Goal: Task Accomplishment & Management: Use online tool/utility

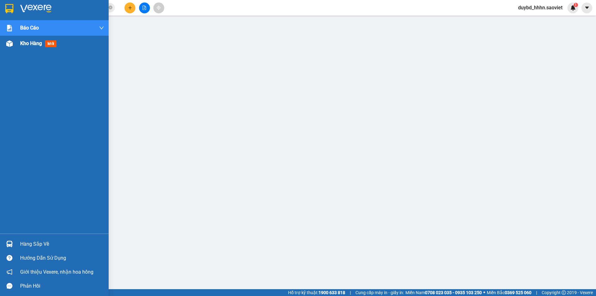
click at [11, 48] on div at bounding box center [9, 43] width 11 height 11
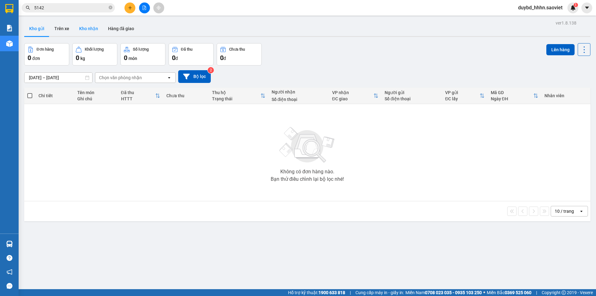
click at [96, 27] on button "Kho nhận" at bounding box center [88, 28] width 29 height 15
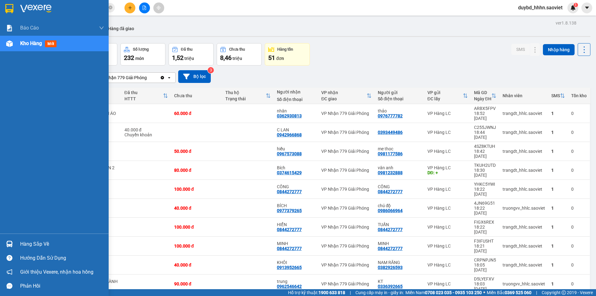
click at [31, 242] on div "Hàng sắp về" at bounding box center [62, 243] width 84 height 9
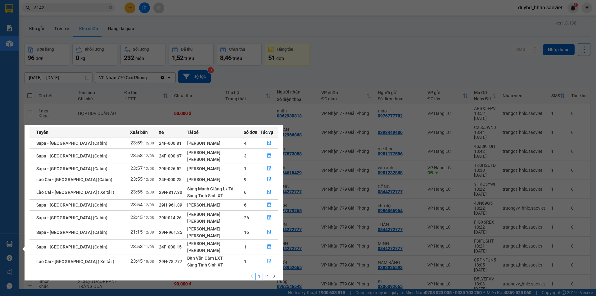
scroll to position [32, 0]
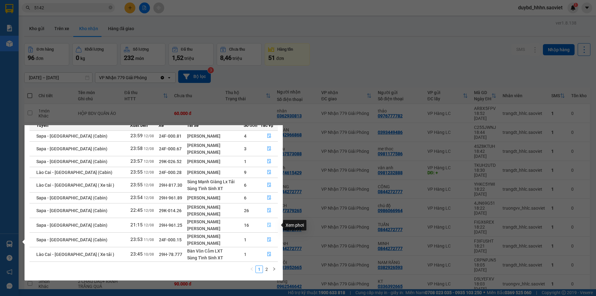
click at [270, 226] on icon "file-done" at bounding box center [269, 225] width 4 height 4
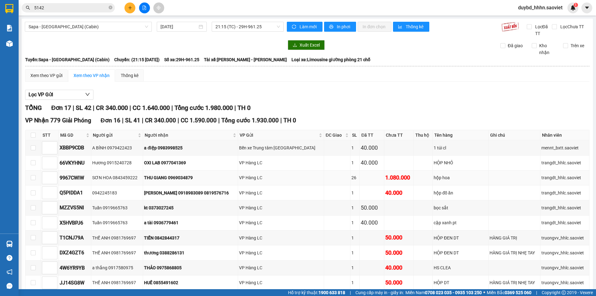
click at [385, 179] on div "1.080.000" at bounding box center [398, 177] width 27 height 9
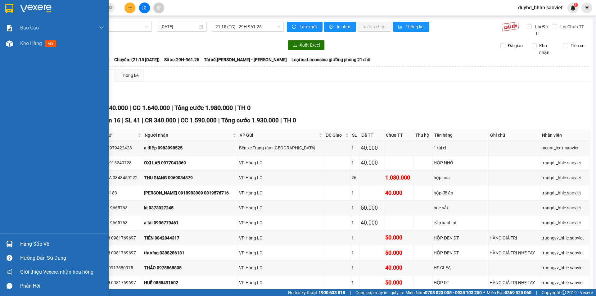
click at [32, 233] on div "Hàng sắp về Hướng dẫn sử dụng Giới thiệu Vexere, nhận hoa hồng Phản hồi" at bounding box center [54, 262] width 109 height 59
click at [33, 239] on div "Hàng sắp về" at bounding box center [62, 243] width 84 height 9
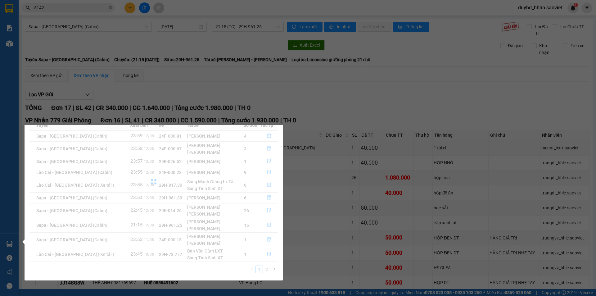
scroll to position [10, 0]
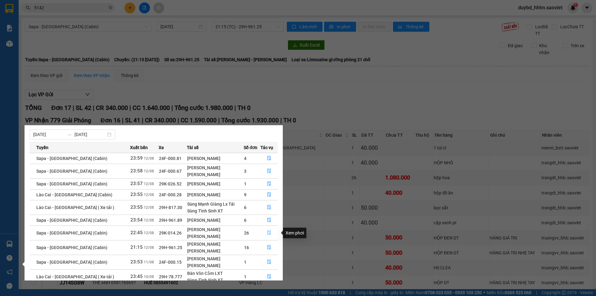
click at [261, 231] on button "button" at bounding box center [269, 233] width 17 height 10
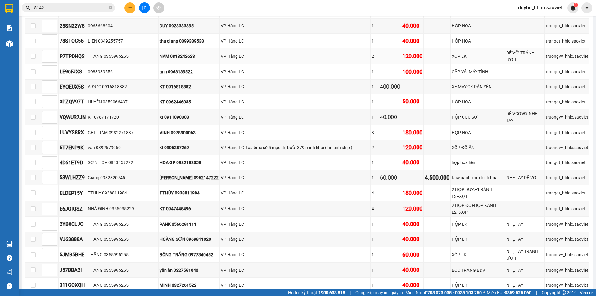
scroll to position [310, 0]
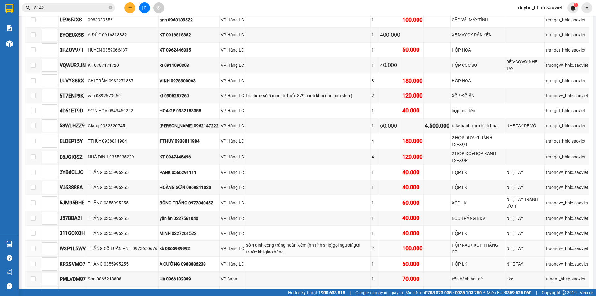
click at [437, 254] on td at bounding box center [437, 249] width 27 height 16
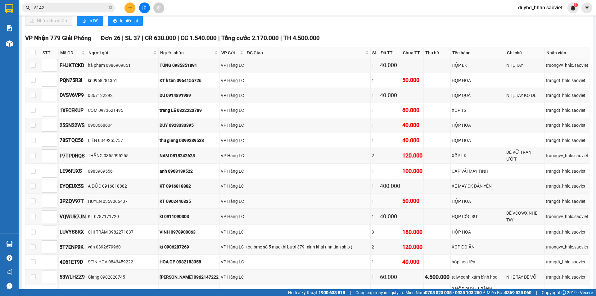
scroll to position [4, 0]
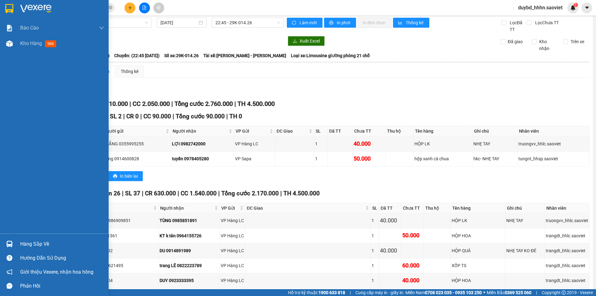
click at [24, 244] on div "Hàng sắp về" at bounding box center [62, 243] width 84 height 9
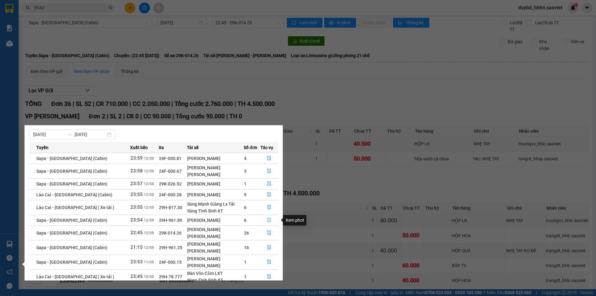
click at [261, 215] on button "button" at bounding box center [269, 220] width 17 height 10
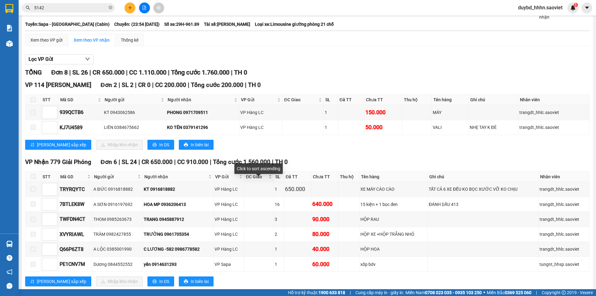
scroll to position [50, 0]
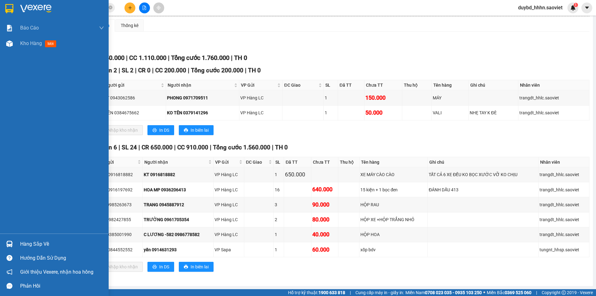
click at [4, 242] on div "Hàng sắp về" at bounding box center [54, 244] width 109 height 14
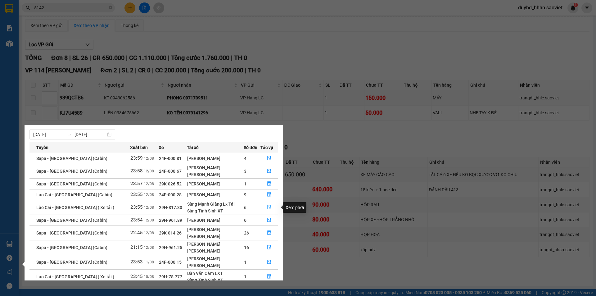
click at [268, 202] on button "button" at bounding box center [269, 207] width 17 height 10
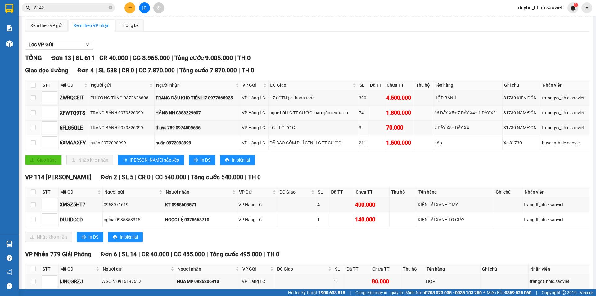
scroll to position [153, 0]
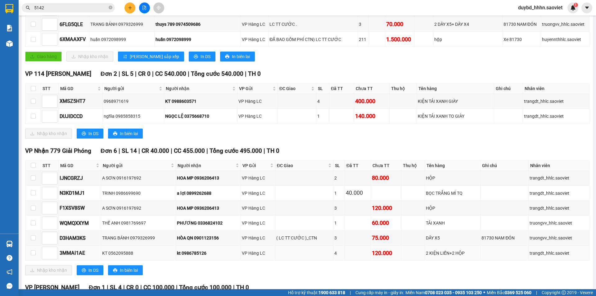
click at [29, 247] on td at bounding box center [33, 253] width 16 height 15
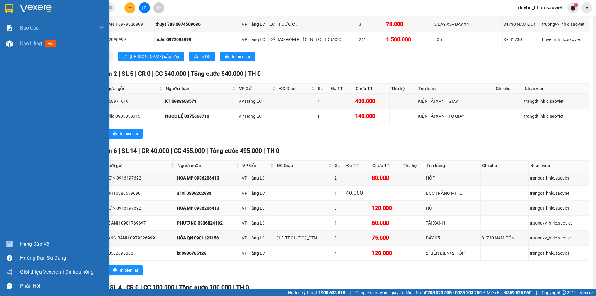
drag, startPoint x: 11, startPoint y: 239, endPoint x: 228, endPoint y: 201, distance: 219.5
click at [223, 203] on section "Kết quả tìm kiếm ( 1278 ) Bộ lọc Mã ĐH Trạng thái Món hàng Thu hộ Tổng cước Chư…" at bounding box center [298, 148] width 596 height 296
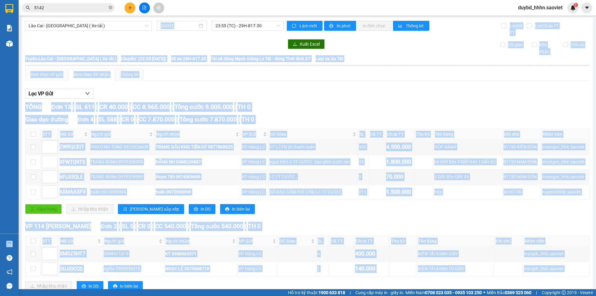
scroll to position [0, 0]
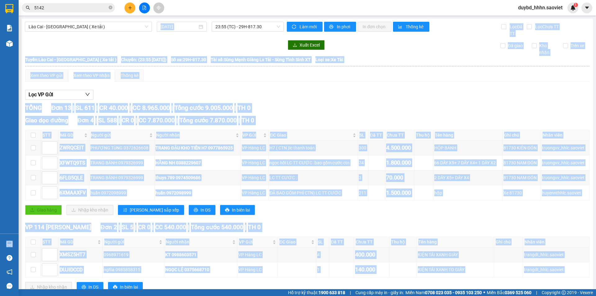
click at [162, 91] on div "Lọc VP Gửi" at bounding box center [307, 95] width 564 height 10
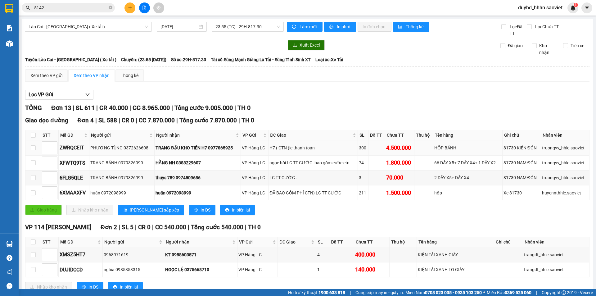
click at [182, 149] on div "TRANG ĐẬU KHO TIẾN H7 0977865925" at bounding box center [198, 147] width 84 height 7
click at [350, 167] on td "ngọc hồi LC TT CƯỚC .bao gồm cước ctn" at bounding box center [313, 163] width 89 height 15
click at [362, 204] on div "Giao dọc đường Đơn 4 | SL 588 | CR 0 | CC 7.870.000 | Tổng cước 7.870.000 | TH …" at bounding box center [307, 168] width 564 height 104
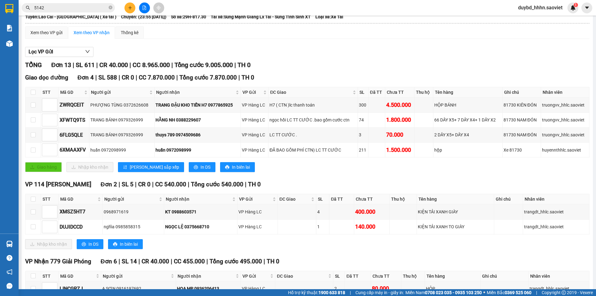
scroll to position [11, 0]
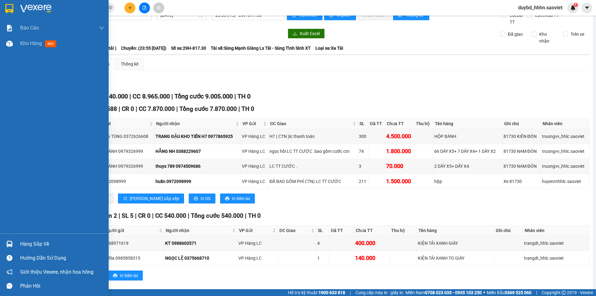
click at [37, 241] on div "Hàng sắp về" at bounding box center [62, 243] width 84 height 9
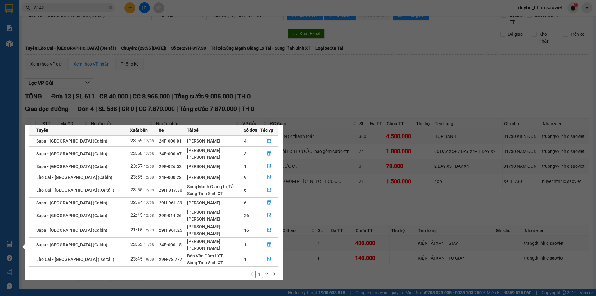
scroll to position [32, 0]
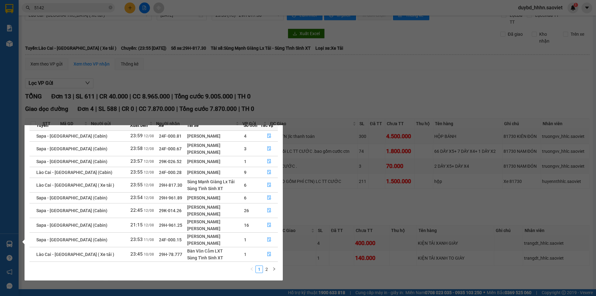
click at [256, 224] on td "16" at bounding box center [252, 225] width 17 height 15
click at [267, 225] on icon "file-done" at bounding box center [269, 225] width 4 height 4
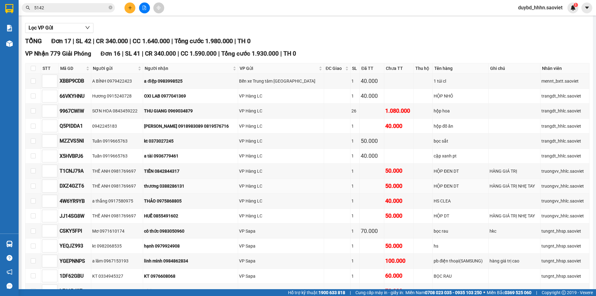
scroll to position [82, 0]
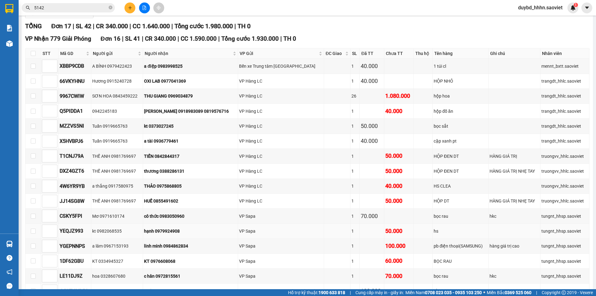
click at [414, 230] on td at bounding box center [423, 231] width 19 height 15
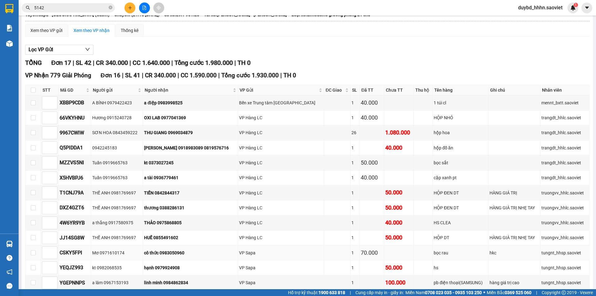
scroll to position [30, 0]
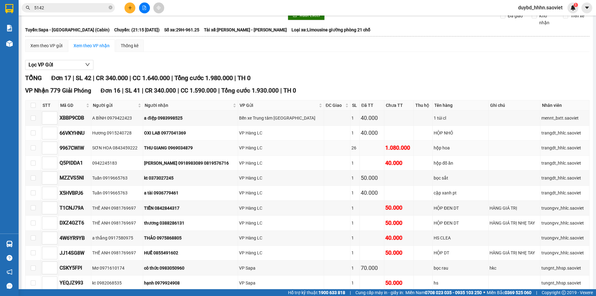
click at [385, 144] on div "1.080.000" at bounding box center [398, 147] width 27 height 9
click at [384, 142] on td "1.080.000" at bounding box center [398, 148] width 29 height 15
click at [414, 145] on td at bounding box center [423, 148] width 19 height 15
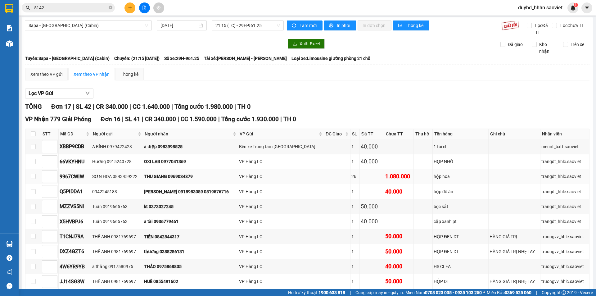
scroll to position [0, 0]
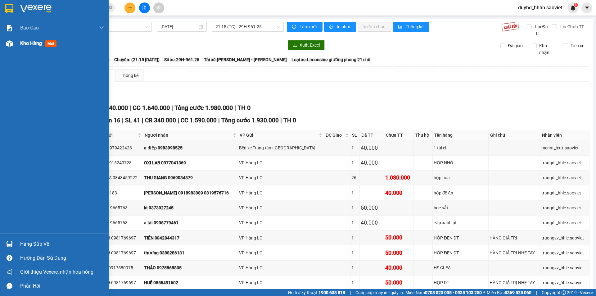
click at [26, 38] on div "Kho hàng mới" at bounding box center [62, 44] width 84 height 16
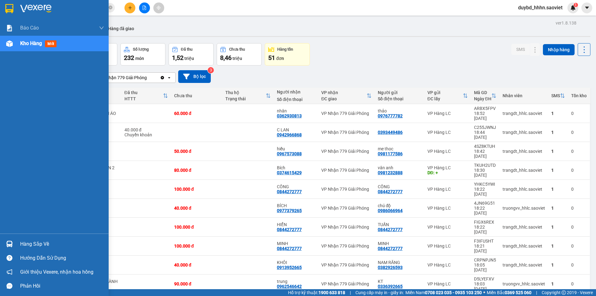
click at [30, 247] on div "Hàng sắp về" at bounding box center [62, 243] width 84 height 9
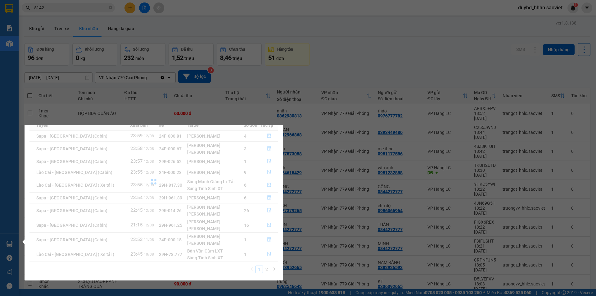
scroll to position [10, 0]
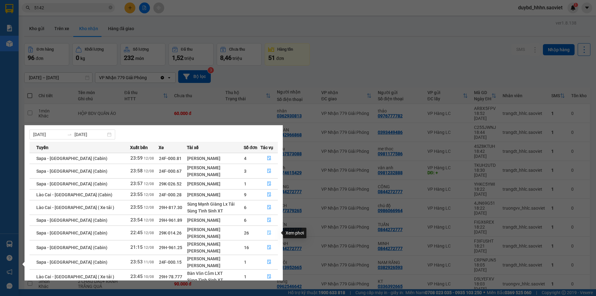
click at [270, 235] on button "button" at bounding box center [269, 233] width 17 height 10
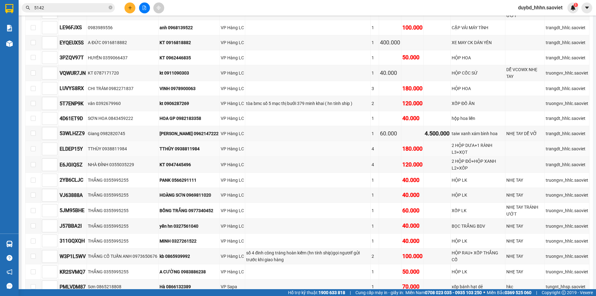
scroll to position [310, 0]
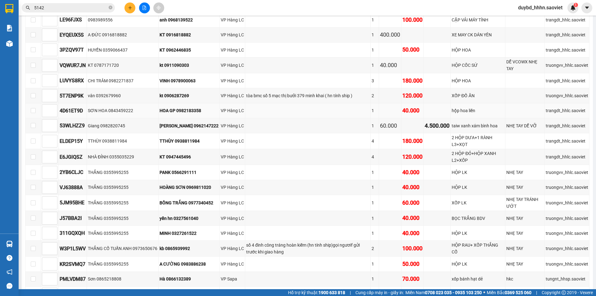
click at [285, 103] on td at bounding box center [307, 110] width 125 height 15
click at [293, 98] on div "tòa bmc số 5 mạc thị bưởi 379 minh khai ( hn tính ship )" at bounding box center [307, 95] width 123 height 7
drag, startPoint x: 349, startPoint y: 85, endPoint x: 372, endPoint y: 82, distance: 22.9
click at [369, 83] on tr "LUVYS8RX CHI TRÂM 0982271837 VINH 0978900063 VP Hàng LC 3 180.000 HỘP HOA trang…" at bounding box center [307, 80] width 564 height 15
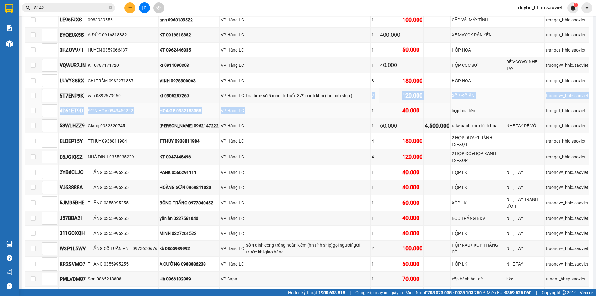
drag, startPoint x: 356, startPoint y: 96, endPoint x: 297, endPoint y: 103, distance: 58.8
click at [299, 103] on tbody "FHJKTCKD hà phạm 0986909851 TÙNG 0985851891 VP Hàng LC 1 40.000 HỘP LK NHẸ TAY …" at bounding box center [307, 104] width 564 height 395
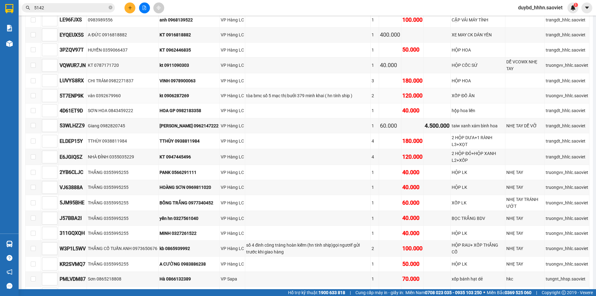
click at [245, 101] on td "tòa bmc số 5 mạc thị bưởi 379 minh khai ( hn tính ship )" at bounding box center [307, 95] width 125 height 15
drag, startPoint x: 244, startPoint y: 101, endPoint x: 237, endPoint y: 98, distance: 8.0
click at [237, 98] on tr "5T7ENP9K vân 0392679960 kt 0906287269 VP Hàng LC tòa bmc số 5 mạc thị bưởi 379 …" at bounding box center [307, 95] width 564 height 15
click at [236, 98] on div "VP Hàng LC" at bounding box center [232, 95] width 23 height 7
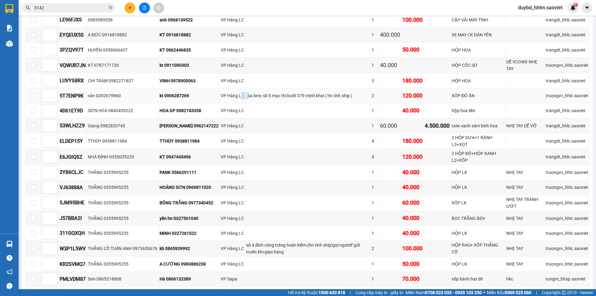
click at [239, 100] on td "VP Hàng LC" at bounding box center [232, 95] width 25 height 15
click at [262, 90] on td "tòa bmc số 5 mạc thị bưởi 379 minh khai ( hn tính ship )" at bounding box center [307, 95] width 125 height 15
click at [287, 96] on div "tòa bmc số 5 mạc thị bưởi 379 minh khai ( hn tính ship )" at bounding box center [307, 95] width 123 height 7
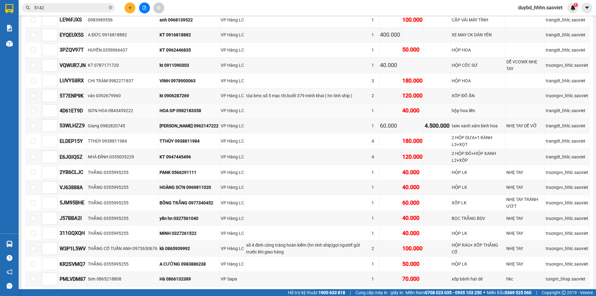
click at [292, 110] on td at bounding box center [307, 110] width 125 height 15
drag, startPoint x: 240, startPoint y: 247, endPoint x: 284, endPoint y: 254, distance: 44.9
click at [284, 254] on tr "W3P1L5WV THẮNG CỐ TUẤN ANH 0973650676 kb 0865939992 VP Hàng LC số 4 đinh công t…" at bounding box center [307, 249] width 564 height 16
click at [282, 255] on div "số 4 đinh công tráng hoàn kiếm (hn tính ship)gọi ngươif gửi trước khi giao hàng" at bounding box center [307, 249] width 123 height 14
click at [281, 255] on div "số 4 đinh công tráng hoàn kiếm (hn tính ship)gọi ngươif gửi trước khi giao hàng" at bounding box center [307, 249] width 123 height 14
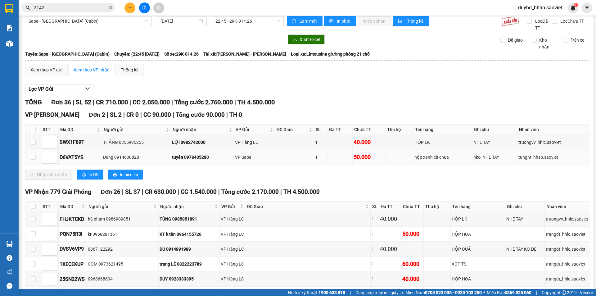
scroll to position [0, 0]
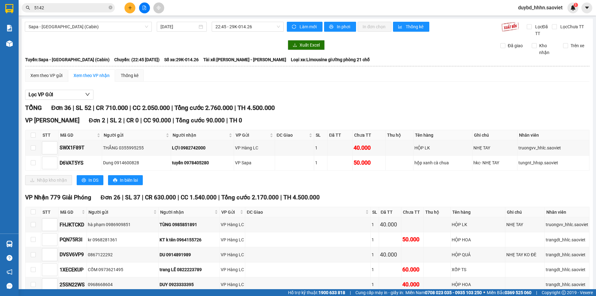
click at [294, 173] on div "VP [PERSON_NAME][GEOGRAPHIC_DATA] 2 | SL 2 | CR 0 | CC 90.000 | Tổng cước 90.00…" at bounding box center [307, 153] width 564 height 74
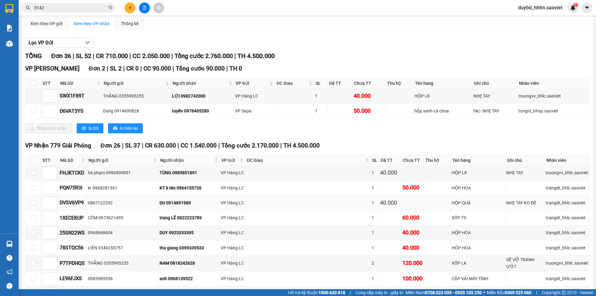
scroll to position [103, 0]
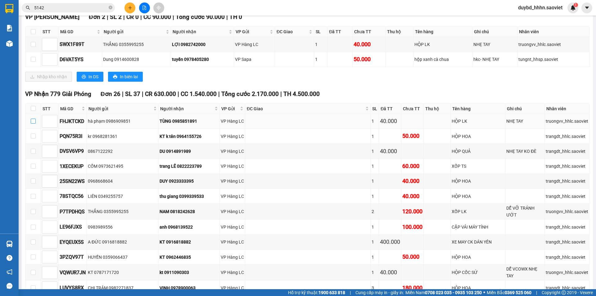
click at [35, 121] on input "checkbox" at bounding box center [33, 121] width 5 height 5
checkbox input "true"
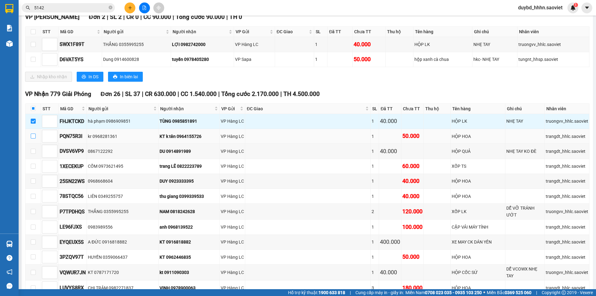
click at [31, 136] on input "checkbox" at bounding box center [33, 135] width 5 height 5
checkbox input "true"
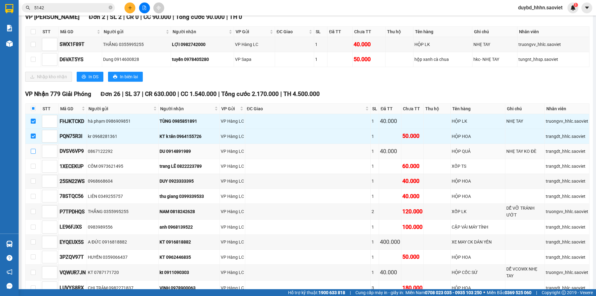
click at [32, 148] on label at bounding box center [33, 151] width 5 height 7
click at [32, 149] on input "checkbox" at bounding box center [33, 151] width 5 height 5
checkbox input "true"
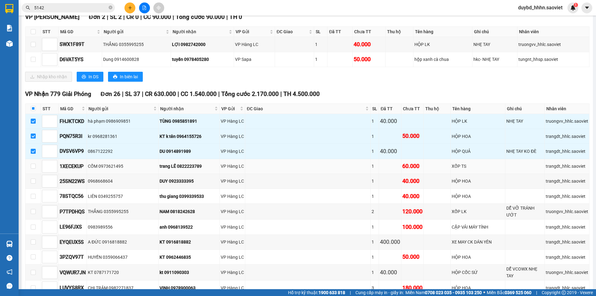
click at [36, 164] on td at bounding box center [33, 166] width 16 height 15
click at [34, 165] on input "checkbox" at bounding box center [33, 166] width 5 height 5
checkbox input "true"
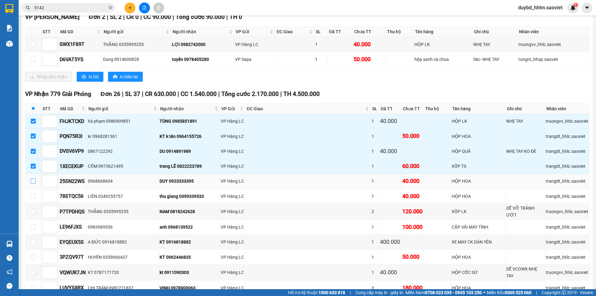
click at [34, 183] on input "checkbox" at bounding box center [33, 181] width 5 height 5
checkbox input "true"
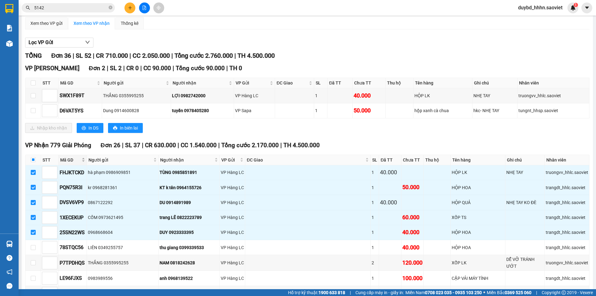
scroll to position [52, 0]
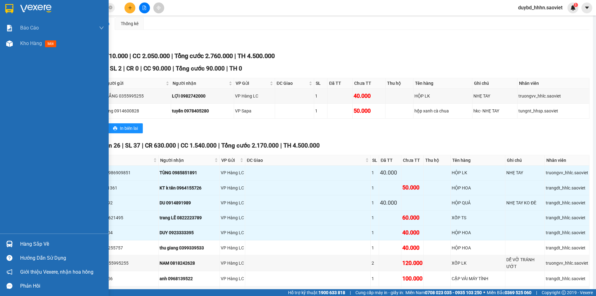
click at [22, 248] on div "Hàng sắp về" at bounding box center [62, 243] width 84 height 9
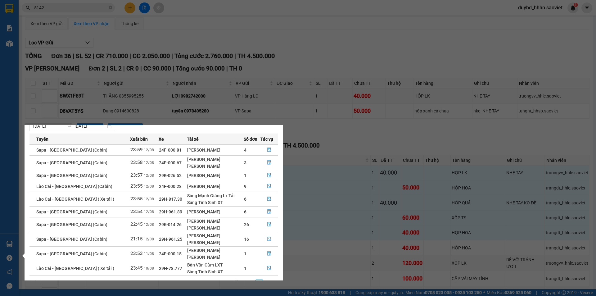
scroll to position [32, 0]
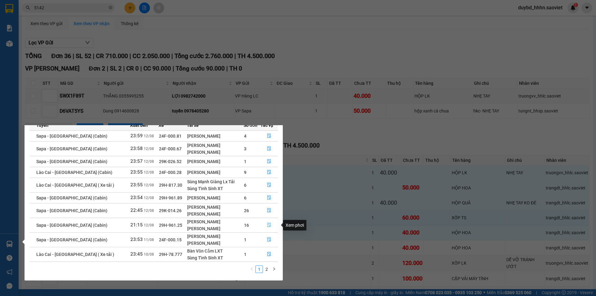
click at [267, 224] on icon "file-done" at bounding box center [269, 225] width 4 height 4
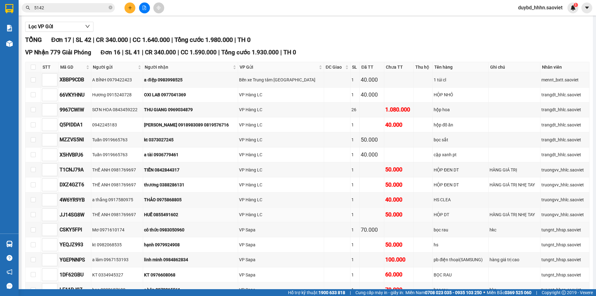
scroll to position [103, 0]
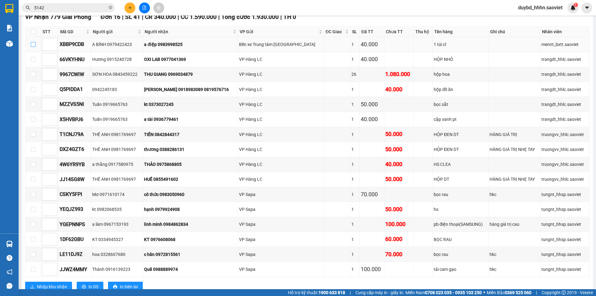
click at [35, 45] on input "checkbox" at bounding box center [33, 44] width 5 height 5
checkbox input "true"
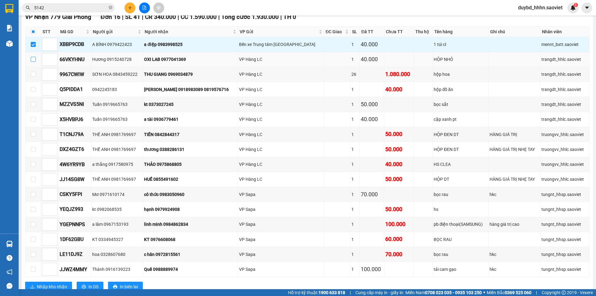
click at [34, 63] on label at bounding box center [33, 59] width 5 height 7
click at [34, 62] on input "checkbox" at bounding box center [33, 59] width 5 height 5
checkbox input "true"
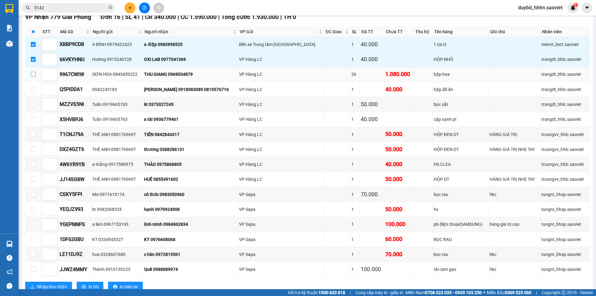
click at [31, 74] on input "checkbox" at bounding box center [33, 74] width 5 height 5
checkbox input "true"
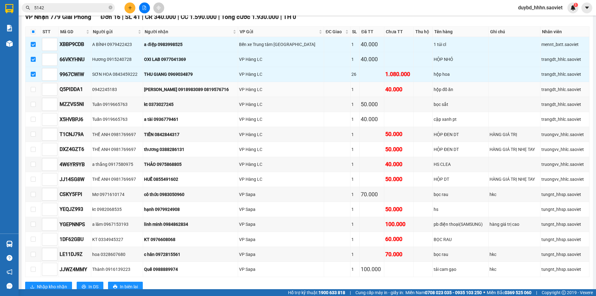
click at [26, 83] on td at bounding box center [33, 89] width 16 height 15
click at [31, 93] on label at bounding box center [33, 89] width 5 height 7
click at [31, 92] on input "checkbox" at bounding box center [33, 89] width 5 height 5
checkbox input "true"
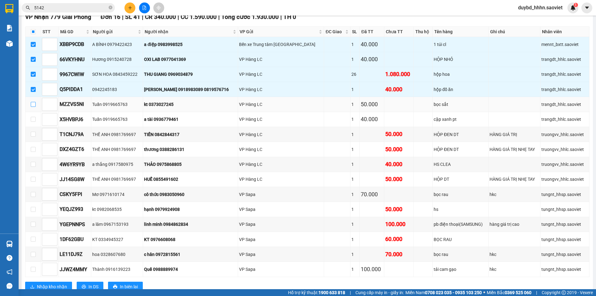
click at [33, 105] on input "checkbox" at bounding box center [33, 104] width 5 height 5
checkbox input "true"
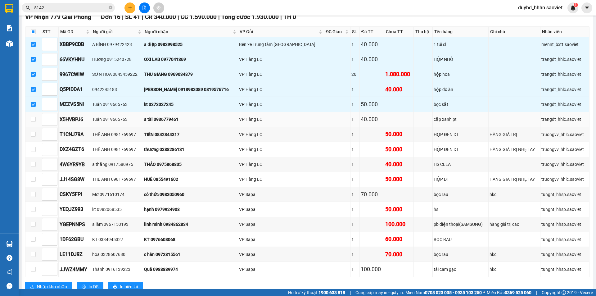
click at [27, 120] on td at bounding box center [33, 119] width 16 height 15
click at [29, 121] on td at bounding box center [33, 119] width 16 height 15
click at [32, 118] on input "checkbox" at bounding box center [33, 119] width 5 height 5
checkbox input "true"
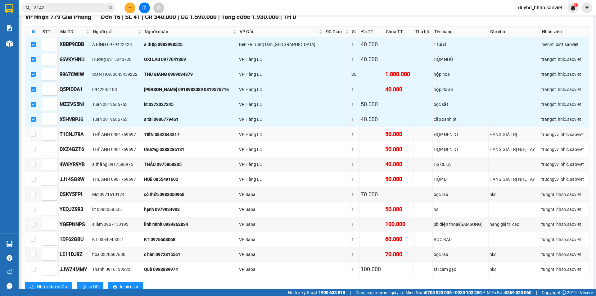
click at [27, 134] on td at bounding box center [33, 134] width 16 height 15
click at [32, 134] on input "checkbox" at bounding box center [33, 134] width 5 height 5
checkbox input "true"
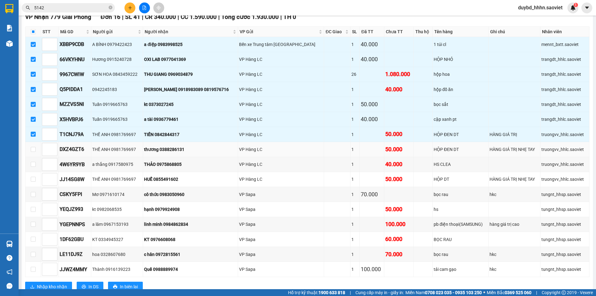
click at [29, 148] on td at bounding box center [33, 149] width 16 height 15
click at [30, 155] on td at bounding box center [33, 149] width 16 height 15
click at [29, 147] on td at bounding box center [33, 149] width 16 height 15
click at [35, 146] on label at bounding box center [33, 149] width 5 height 7
click at [35, 147] on input "checkbox" at bounding box center [33, 149] width 5 height 5
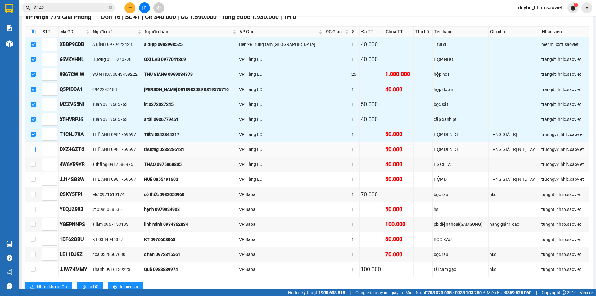
checkbox input "true"
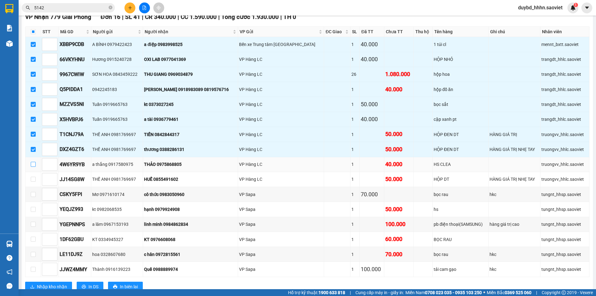
click at [35, 166] on input "checkbox" at bounding box center [33, 164] width 5 height 5
checkbox input "true"
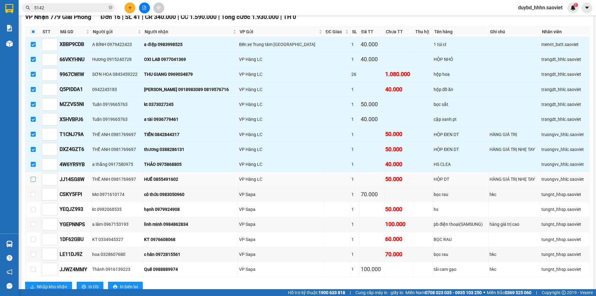
click at [33, 179] on input "checkbox" at bounding box center [33, 179] width 5 height 5
checkbox input "true"
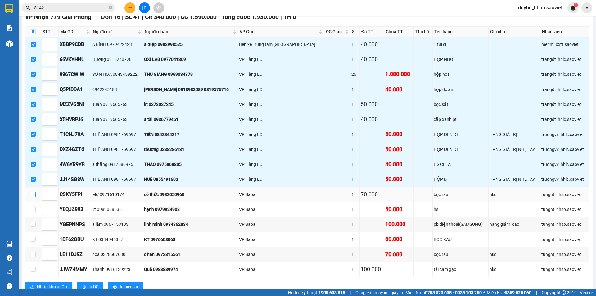
click at [34, 196] on input "checkbox" at bounding box center [33, 194] width 5 height 5
checkbox input "true"
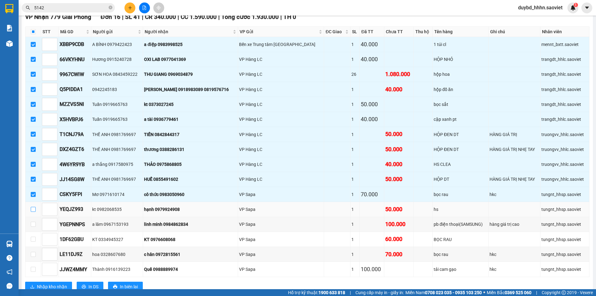
click at [34, 210] on input "checkbox" at bounding box center [33, 209] width 5 height 5
checkbox input "true"
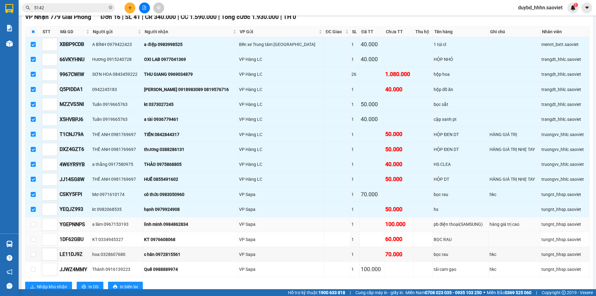
click at [32, 228] on td at bounding box center [33, 224] width 16 height 15
click at [32, 228] on label at bounding box center [33, 224] width 5 height 7
click at [32, 227] on input "checkbox" at bounding box center [33, 224] width 5 height 5
checkbox input "true"
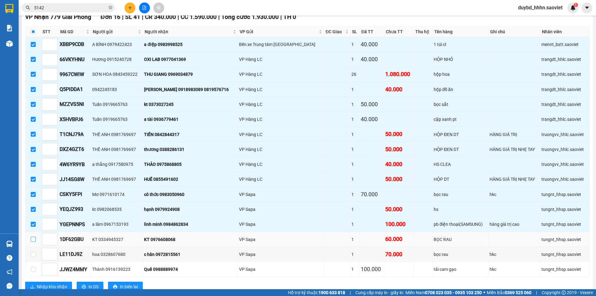
click at [35, 238] on input "checkbox" at bounding box center [33, 239] width 5 height 5
checkbox input "true"
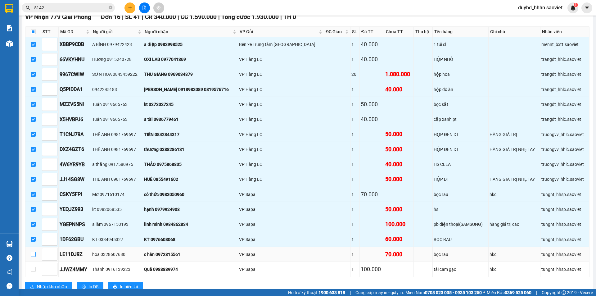
click at [33, 255] on input "checkbox" at bounding box center [33, 254] width 5 height 5
checkbox input "true"
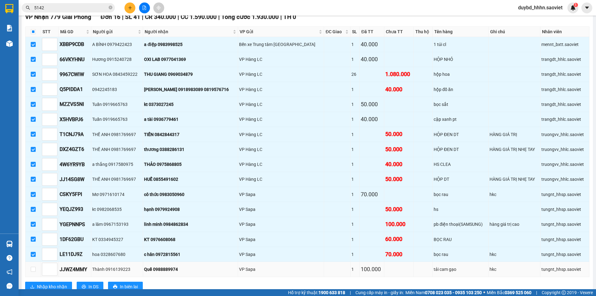
click at [39, 271] on td at bounding box center [33, 269] width 16 height 15
click at [34, 267] on input "checkbox" at bounding box center [33, 269] width 5 height 5
checkbox input "true"
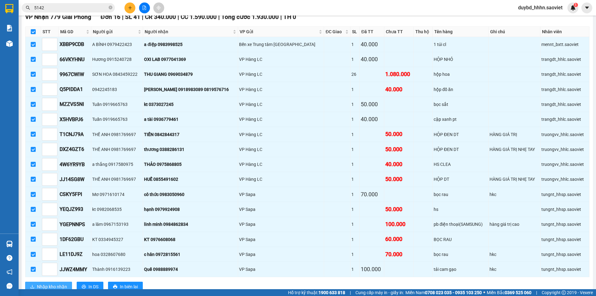
click at [39, 283] on span "Nhập kho nhận" at bounding box center [52, 286] width 30 height 7
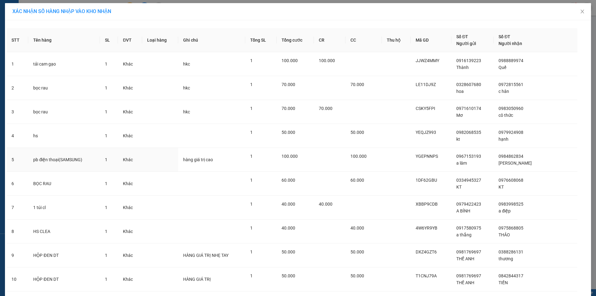
scroll to position [184, 0]
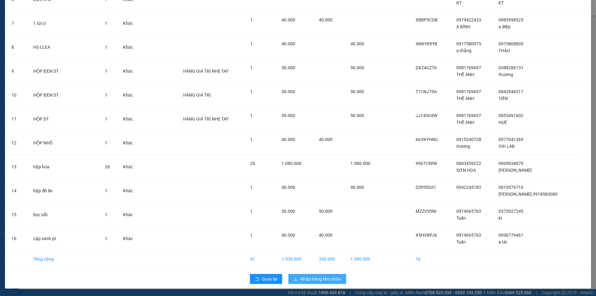
click at [314, 279] on span "Nhập hàng kho nhận" at bounding box center [320, 278] width 41 height 7
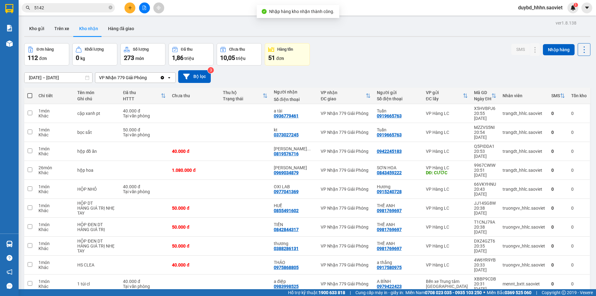
click at [30, 96] on span at bounding box center [29, 95] width 5 height 5
click at [30, 93] on input "checkbox" at bounding box center [30, 93] width 0 height 0
checkbox input "true"
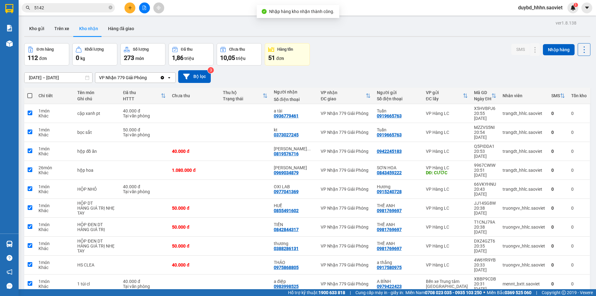
checkbox input "true"
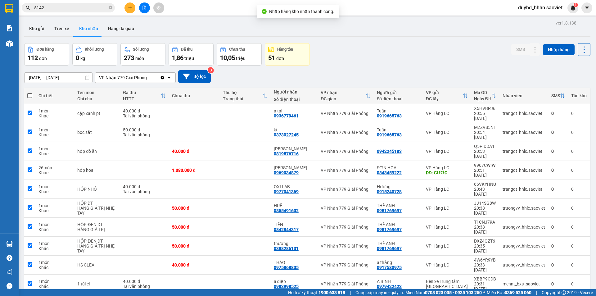
checkbox input "true"
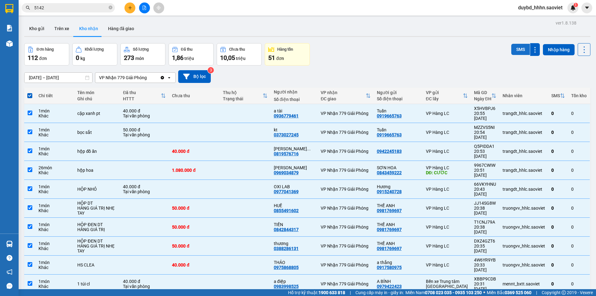
click at [516, 48] on button "SMS" at bounding box center [520, 49] width 19 height 11
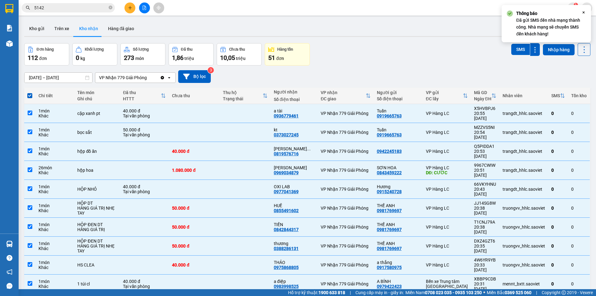
checkbox input "false"
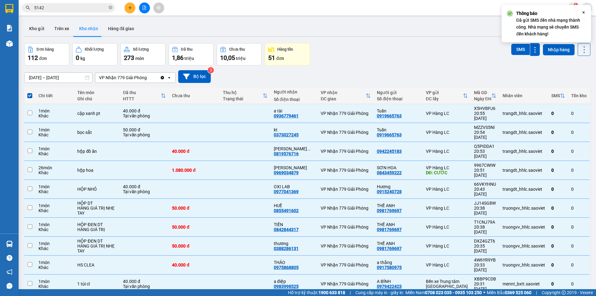
checkbox input "false"
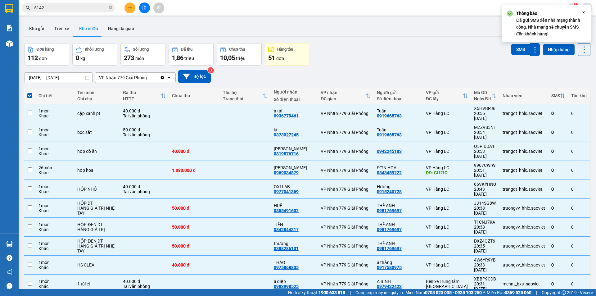
checkbox input "false"
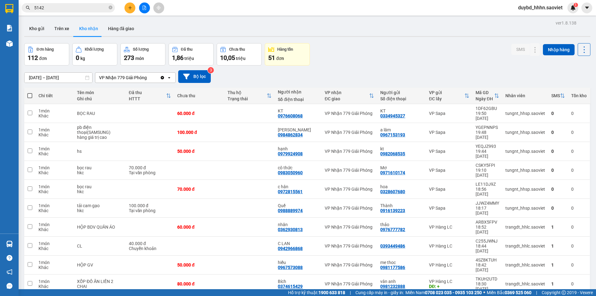
click at [29, 97] on span at bounding box center [29, 95] width 5 height 5
click at [30, 93] on input "checkbox" at bounding box center [30, 93] width 0 height 0
checkbox input "true"
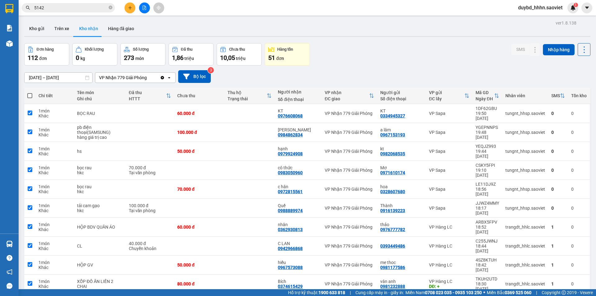
checkbox input "true"
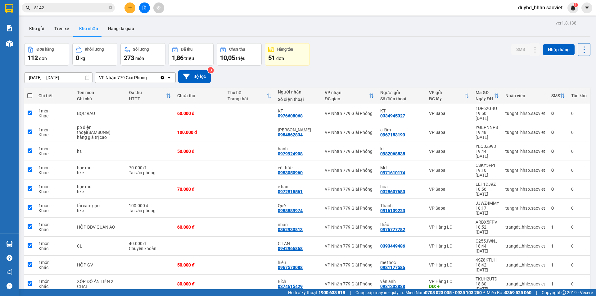
checkbox input "true"
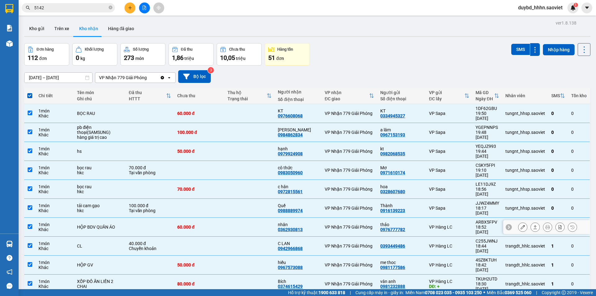
click at [496, 218] on td "ARBX5FPV 18:52 [DATE]" at bounding box center [488, 227] width 30 height 19
checkbox input "false"
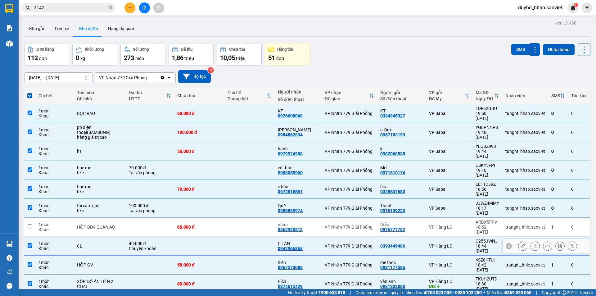
click at [487, 243] on div "18:44 [DATE]" at bounding box center [488, 248] width 24 height 10
checkbox input "false"
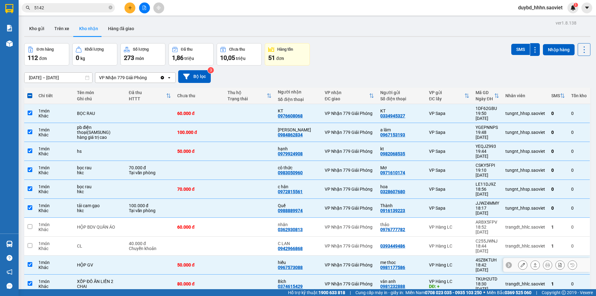
click at [476, 262] on div "18:42 [DATE]" at bounding box center [488, 267] width 24 height 10
checkbox input "false"
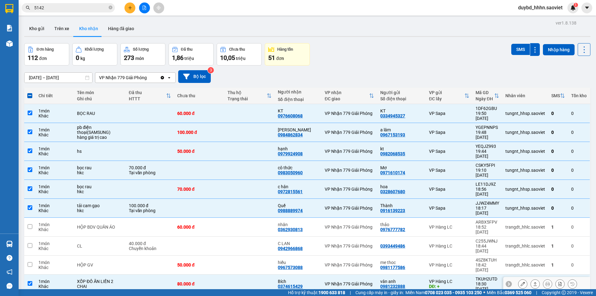
click at [476, 276] on div "TKUH2UTD" at bounding box center [488, 278] width 24 height 5
checkbox input "false"
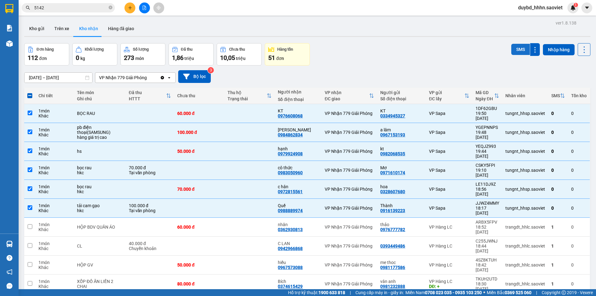
click at [518, 53] on button "SMS" at bounding box center [520, 49] width 19 height 11
